Goal: Entertainment & Leisure: Consume media (video, audio)

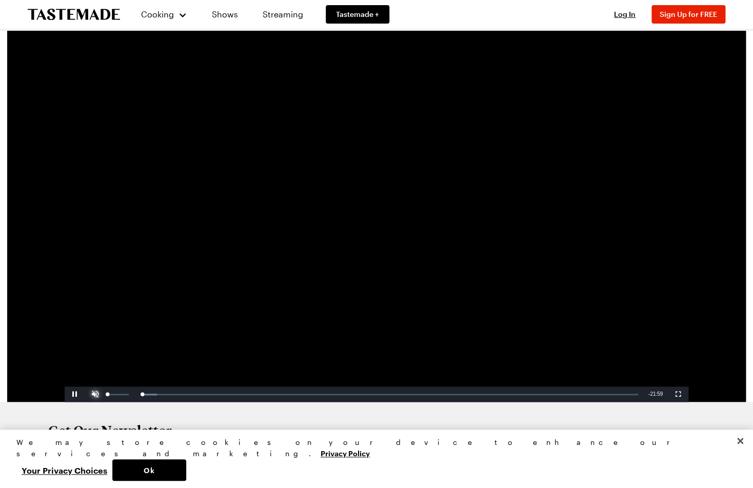
click at [97, 394] on span "Video Player" at bounding box center [95, 394] width 21 height 0
click at [133, 395] on div "00:56" at bounding box center [133, 394] width 1 height 3
click at [75, 394] on span "Video Player" at bounding box center [75, 394] width 21 height 0
click at [135, 395] on div "01:12" at bounding box center [125, 394] width 29 height 3
click at [131, 396] on div "00:50" at bounding box center [121, 394] width 21 height 3
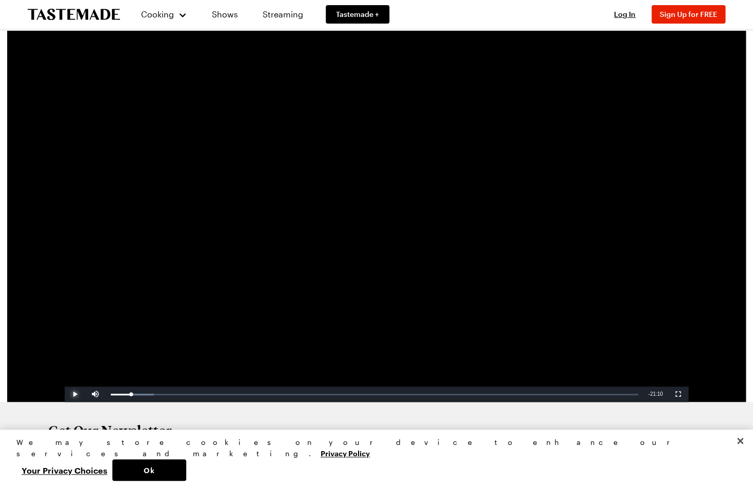
click at [78, 394] on span "Video Player" at bounding box center [75, 394] width 21 height 0
click at [75, 394] on span "Video Player" at bounding box center [75, 394] width 21 height 0
click at [65, 387] on button "Play" at bounding box center [75, 394] width 21 height 15
click at [237, 392] on div "Loaded : 10.75% 05:12 01:53" at bounding box center [374, 394] width 537 height 15
click at [253, 392] on div "Loaded : 28.72% 05:56 05:56" at bounding box center [374, 394] width 537 height 15
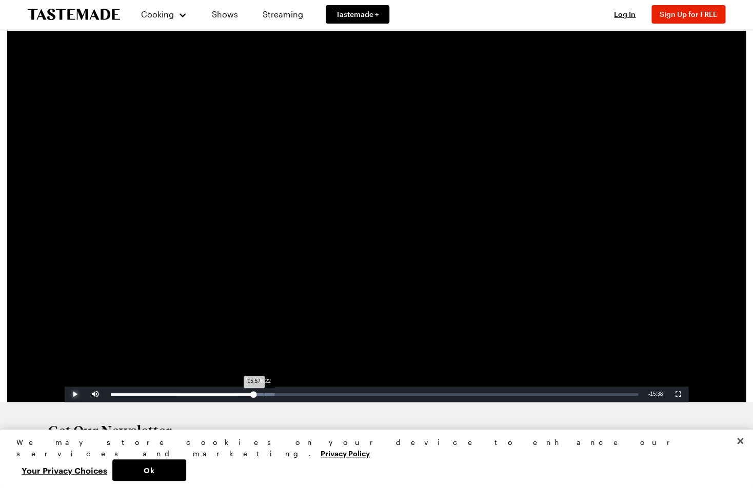
click at [264, 393] on div "Loaded : 31.09% 06:22 05:57" at bounding box center [374, 394] width 537 height 15
click at [257, 394] on div "06:07" at bounding box center [257, 394] width 1 height 3
click at [75, 394] on span "Video Player" at bounding box center [75, 394] width 21 height 0
